Goal: Transaction & Acquisition: Subscribe to service/newsletter

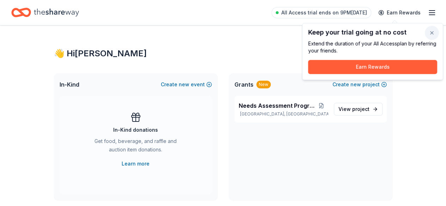
click at [433, 33] on button "button" at bounding box center [432, 33] width 14 height 14
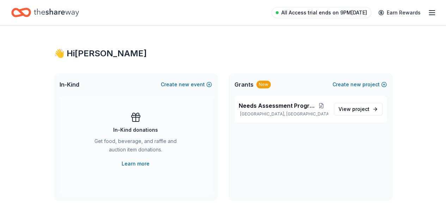
click at [336, 14] on span "All Access trial ends on 9PM[DATE]" at bounding box center [324, 12] width 86 height 8
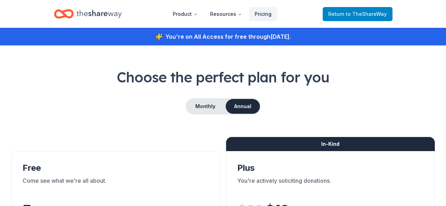
click at [361, 14] on span "to TheShareWay" at bounding box center [366, 14] width 41 height 6
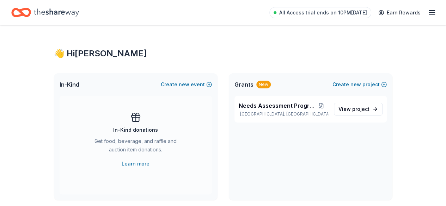
click at [429, 11] on line "button" at bounding box center [432, 11] width 6 height 0
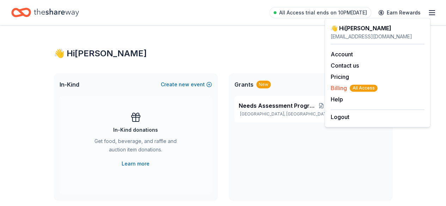
click at [357, 86] on span "All Access" at bounding box center [363, 88] width 28 height 7
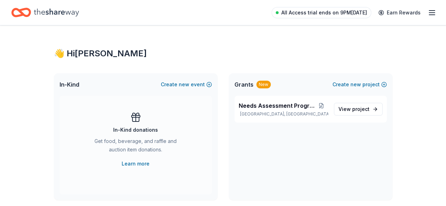
click at [289, 14] on span "All Access trial ends on 9PM[DATE]" at bounding box center [324, 12] width 86 height 8
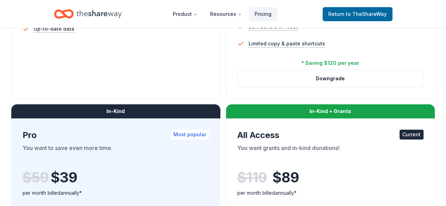
scroll to position [300, 0]
